Goal: Information Seeking & Learning: Learn about a topic

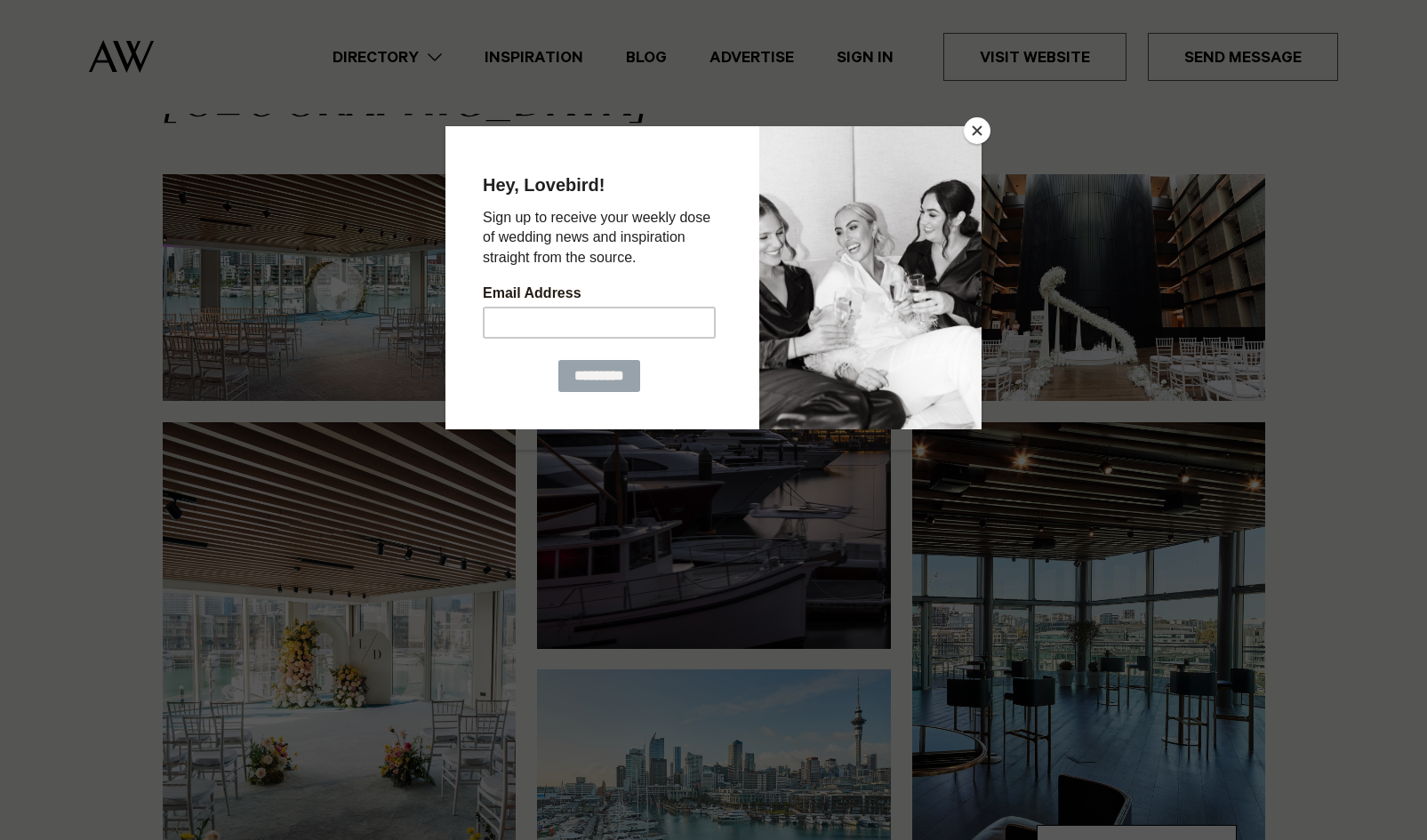
scroll to position [125, 0]
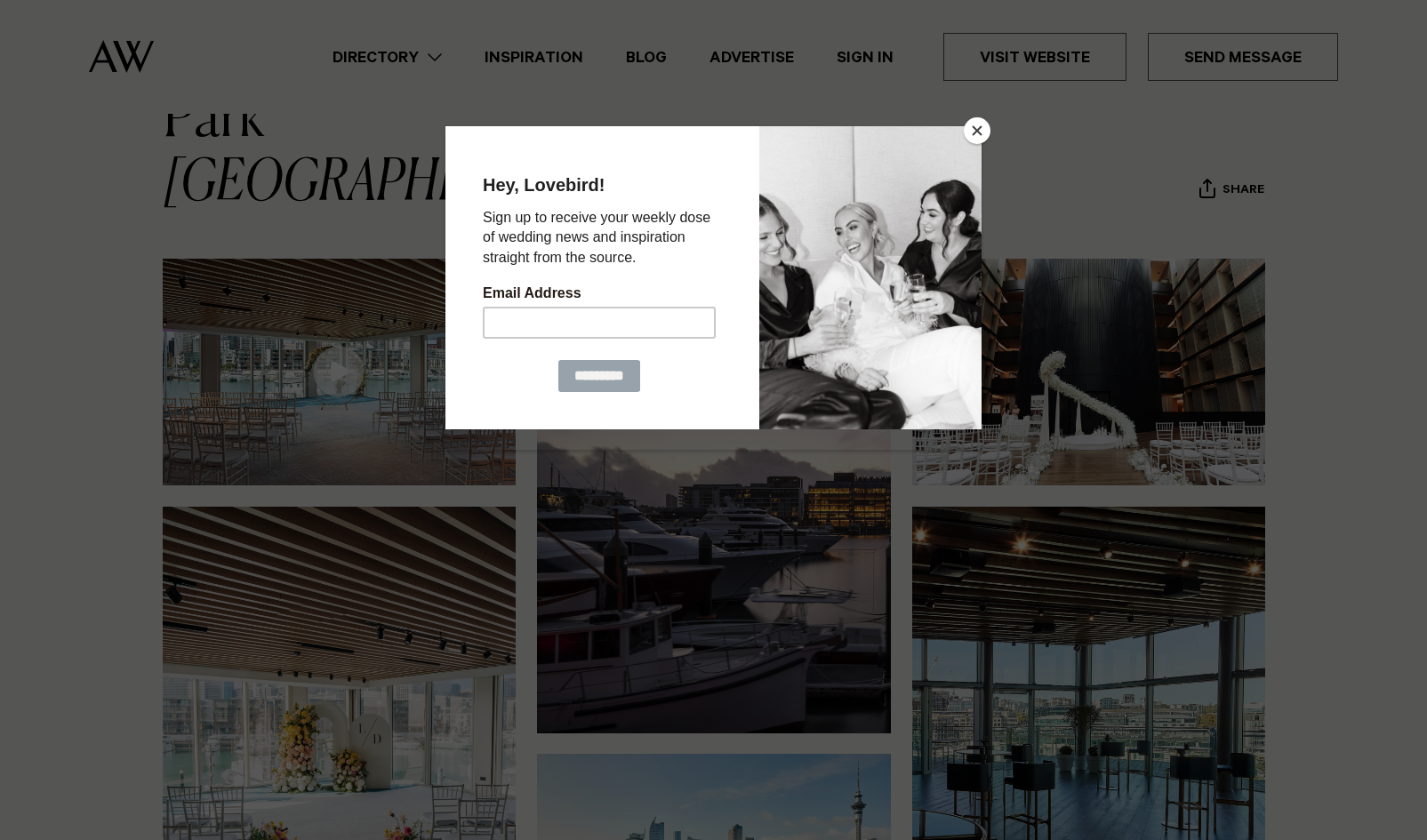
click at [705, 133] on button "Close" at bounding box center [977, 131] width 27 height 27
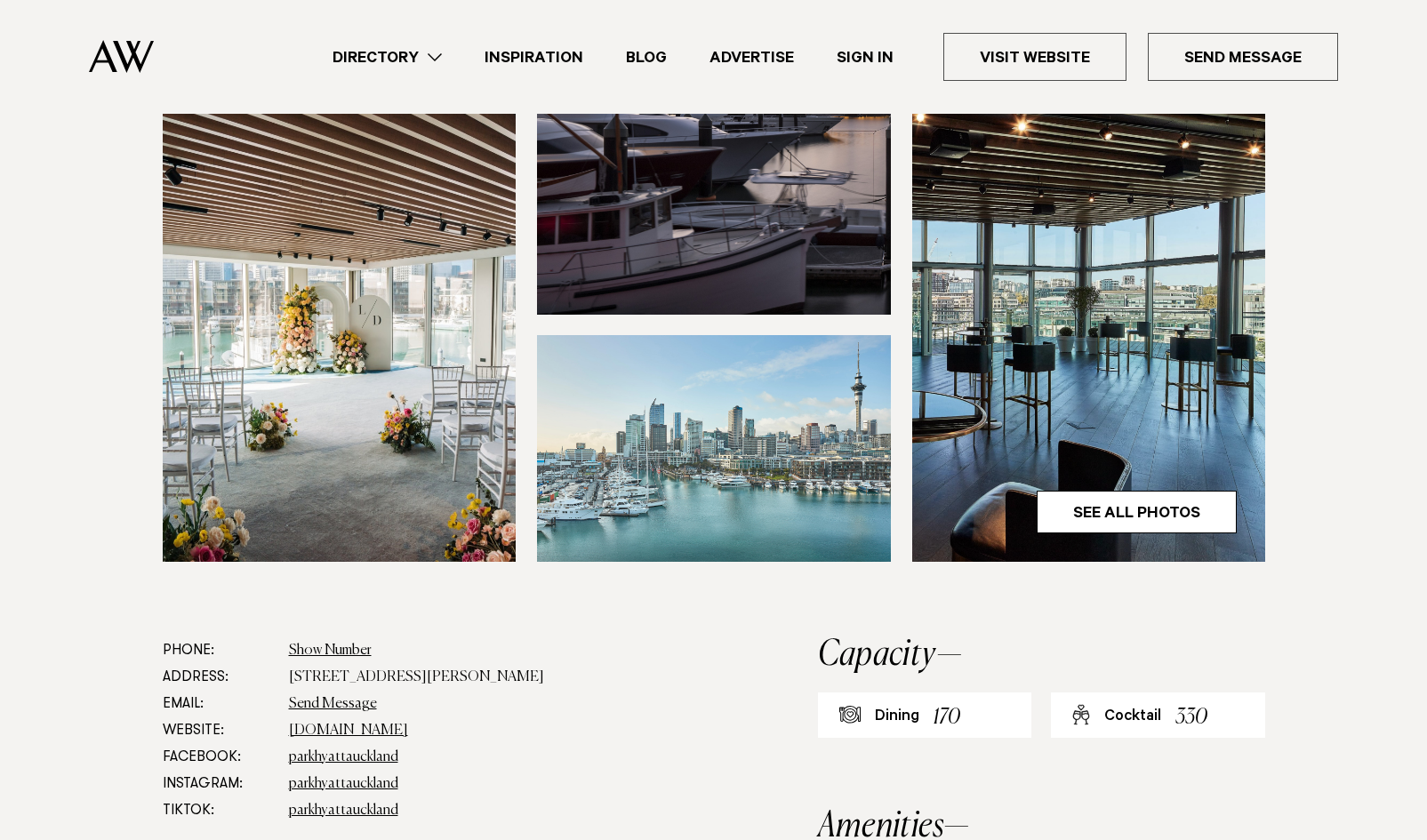
scroll to position [545, 0]
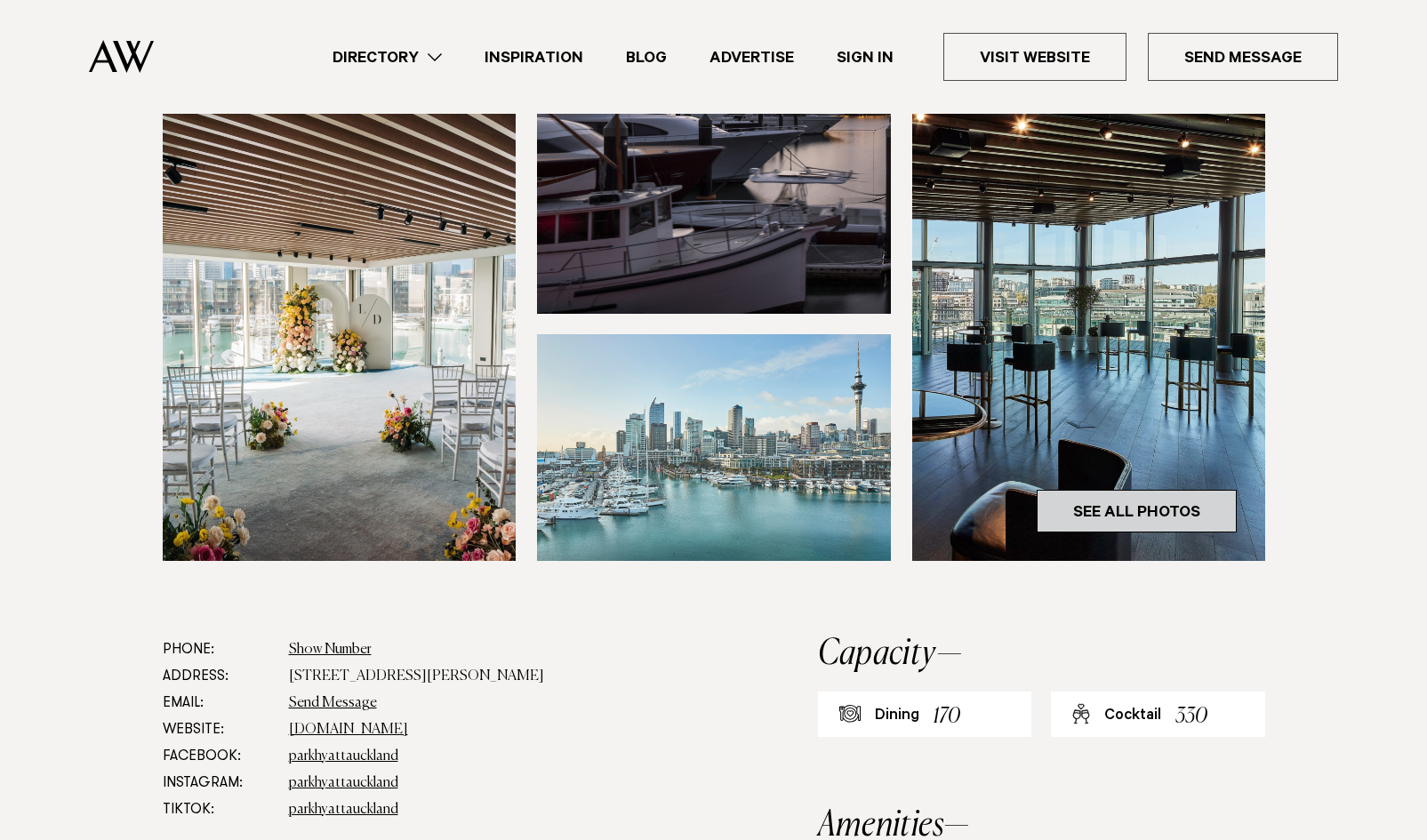
click at [705, 490] on link "See All Photos" at bounding box center [1136, 510] width 200 height 43
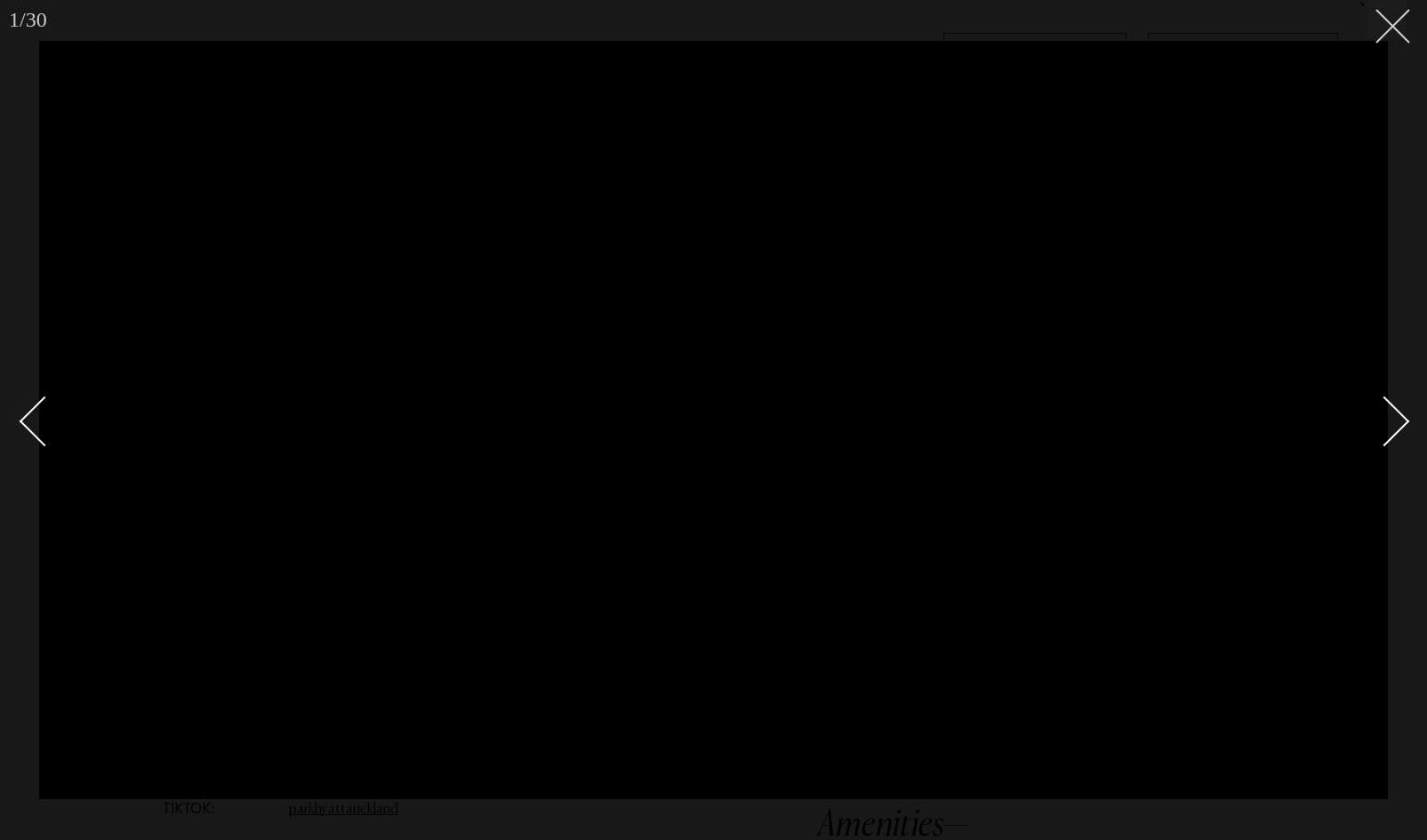
click at [705, 22] on icon at bounding box center [1386, 19] width 22 height 22
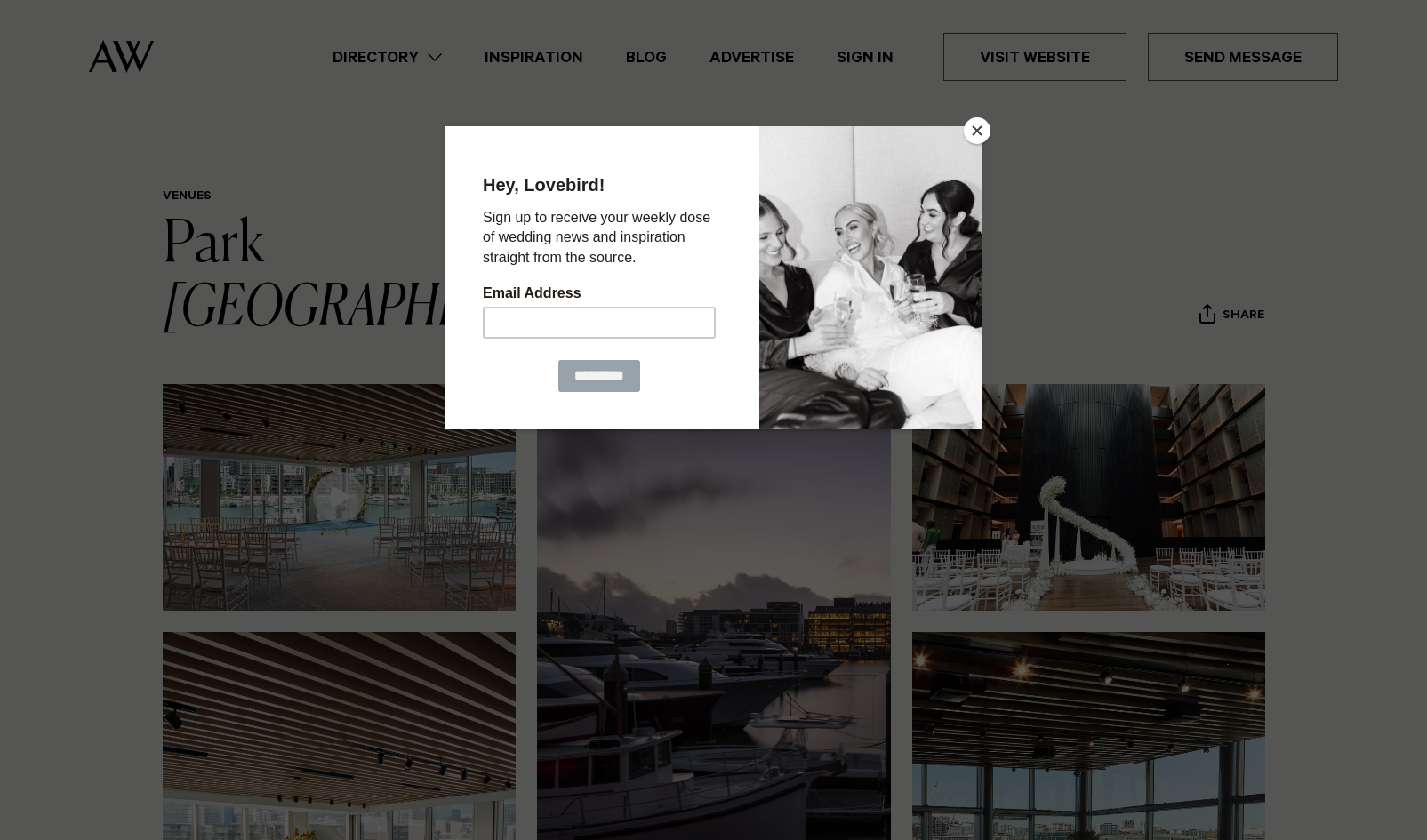
click at [705, 137] on button "Close" at bounding box center [977, 131] width 27 height 27
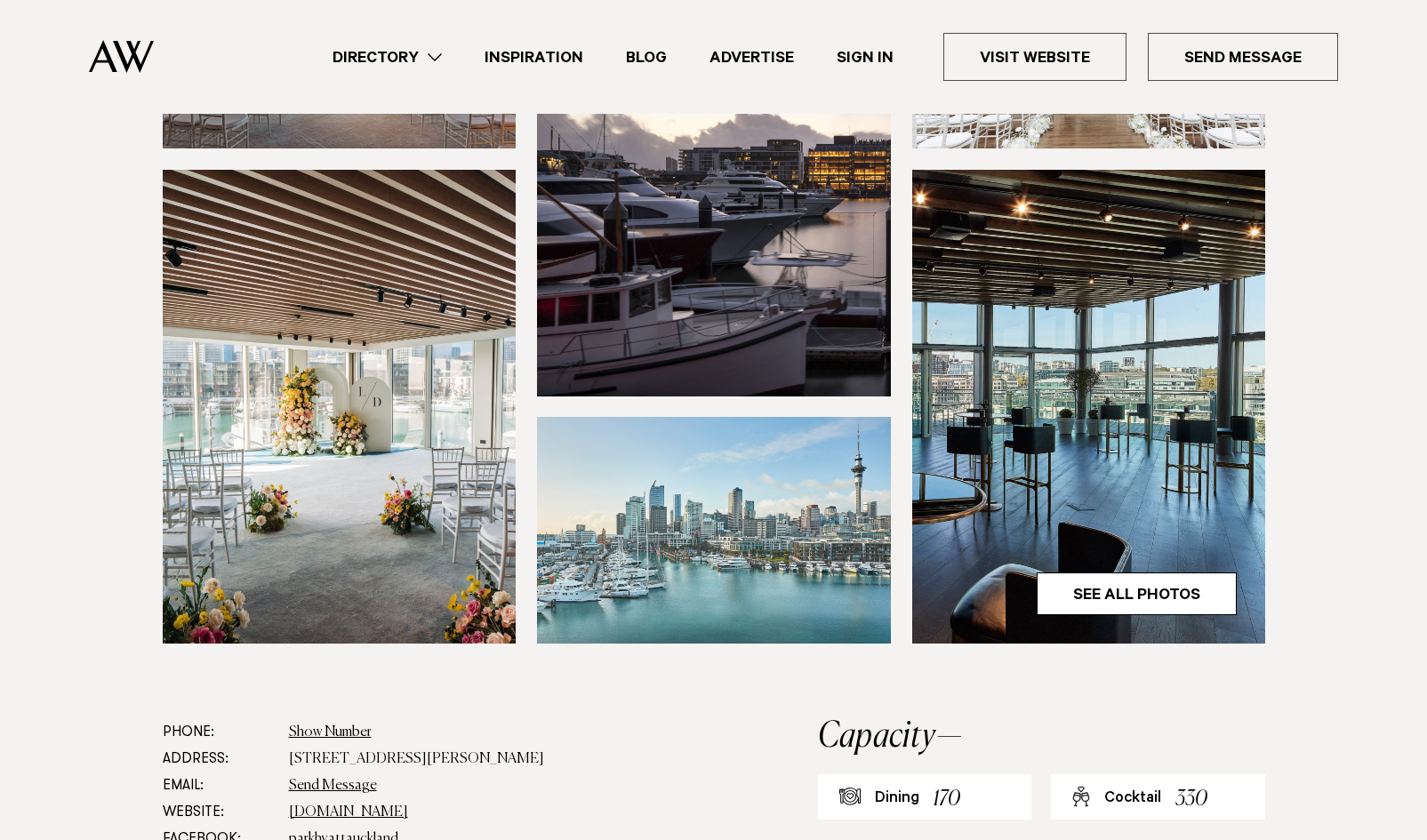
scroll to position [516, 0]
